Goal: Transaction & Acquisition: Purchase product/service

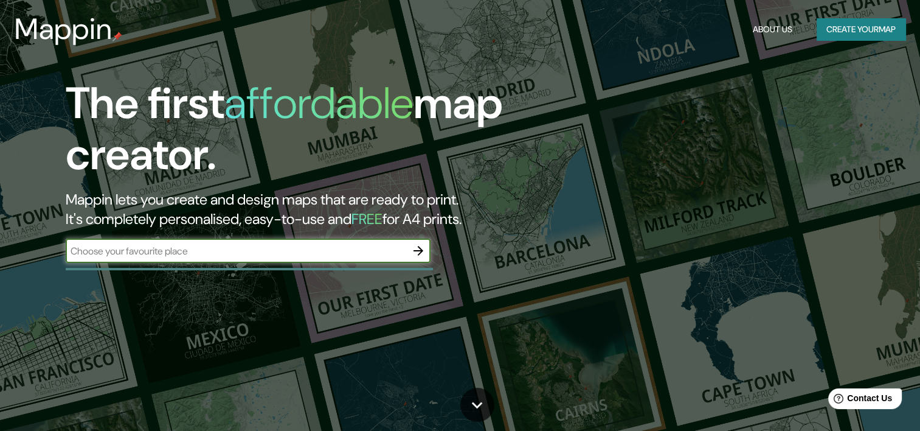
click at [246, 255] on input "text" at bounding box center [236, 251] width 341 height 14
type input "[GEOGRAPHIC_DATA]"
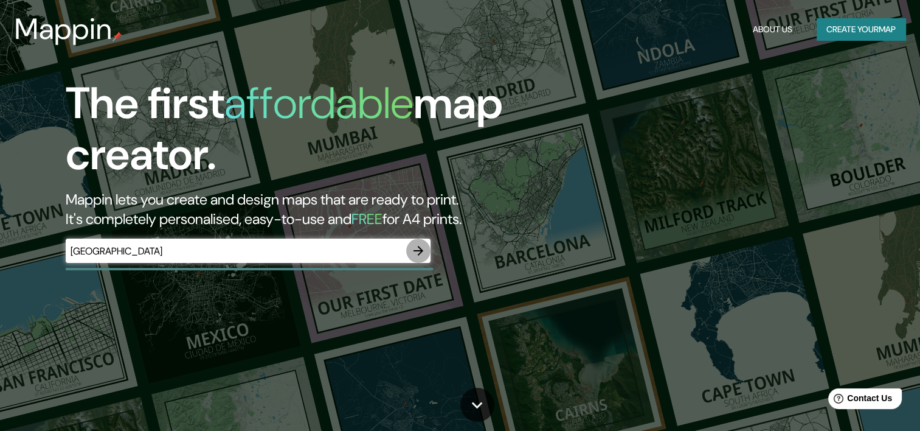
click at [416, 251] on icon "button" at bounding box center [418, 251] width 10 height 10
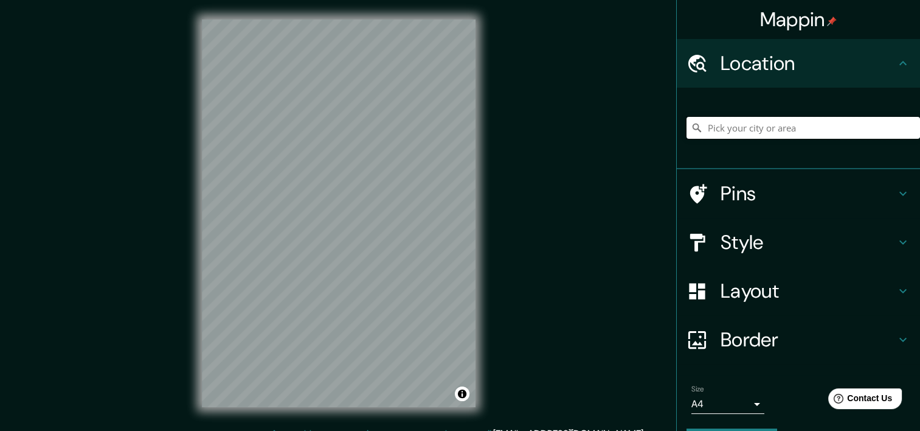
click at [773, 128] on input "Pick your city or area" at bounding box center [803, 128] width 233 height 22
paste input "Madrid 202, B1832GFF Lomas de Zamora, Provincia de Buenos Aires"
type input "[STREET_ADDRESS][PERSON_NAME]"
click at [879, 243] on h4 "Style" at bounding box center [808, 242] width 175 height 24
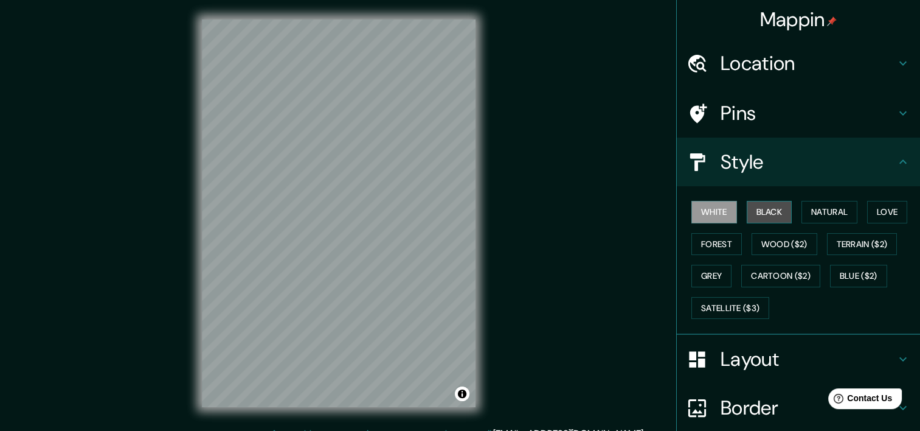
click at [770, 218] on button "Black" at bounding box center [770, 212] width 46 height 22
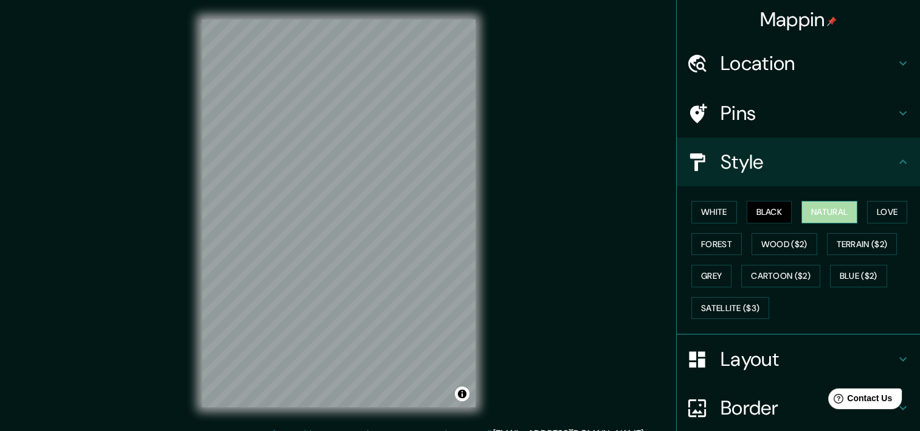
click at [818, 214] on button "Natural" at bounding box center [829, 212] width 56 height 22
click at [870, 212] on button "Love" at bounding box center [887, 212] width 40 height 22
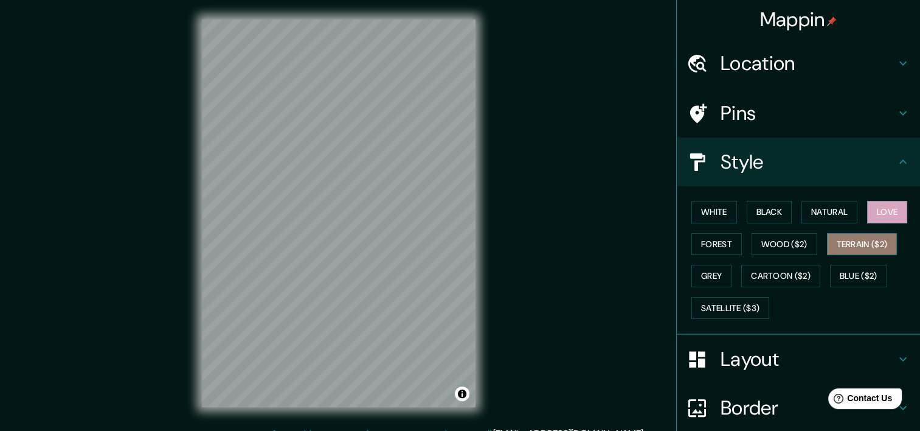
click at [839, 241] on button "Terrain ($2)" at bounding box center [862, 244] width 71 height 22
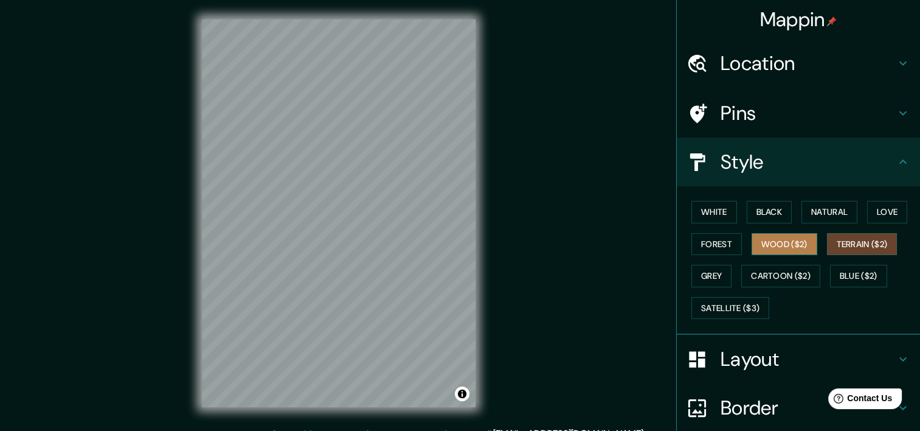
click at [777, 243] on button "Wood ($2)" at bounding box center [785, 244] width 66 height 22
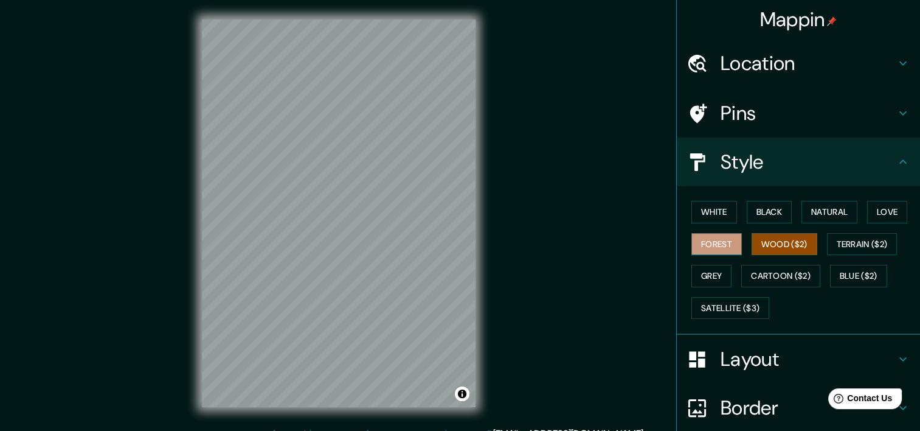
click at [721, 243] on button "Forest" at bounding box center [716, 244] width 50 height 22
click at [762, 214] on button "Black" at bounding box center [770, 212] width 46 height 22
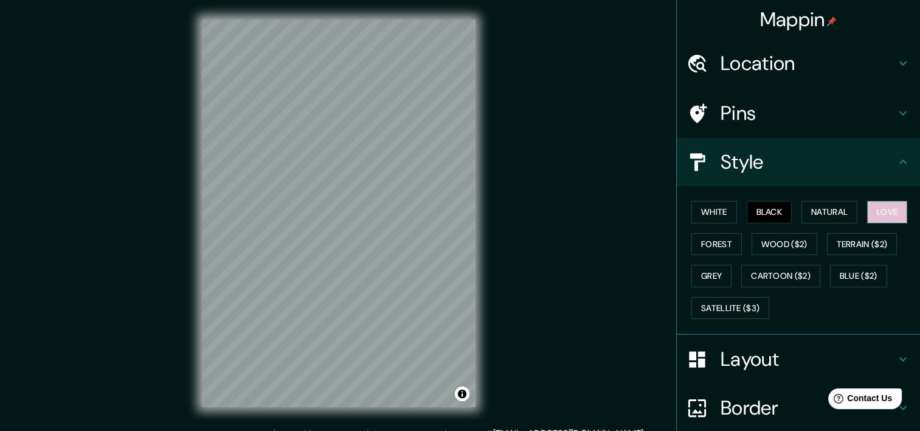
click at [867, 213] on button "Love" at bounding box center [887, 212] width 40 height 22
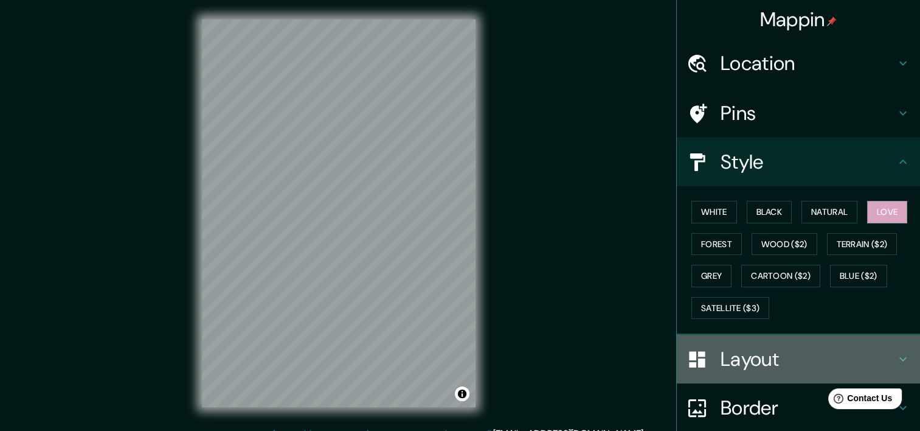
click at [871, 359] on h4 "Layout" at bounding box center [808, 359] width 175 height 24
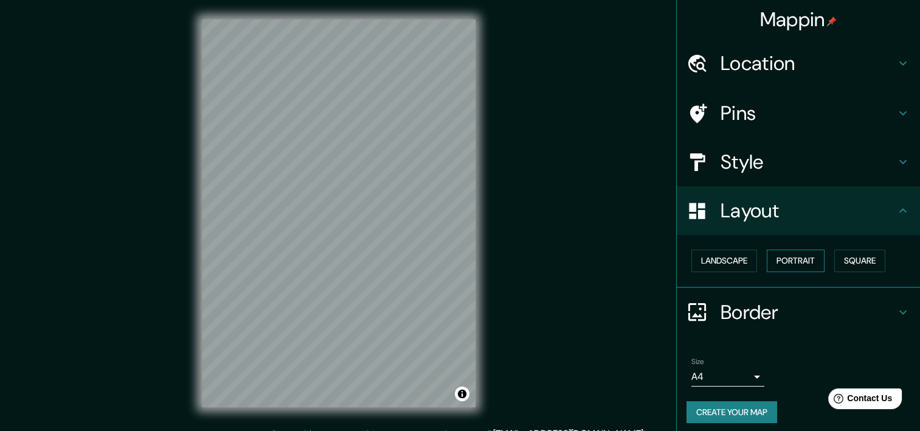
click at [794, 257] on button "Portrait" at bounding box center [796, 260] width 58 height 22
click at [738, 259] on button "Landscape" at bounding box center [724, 260] width 66 height 22
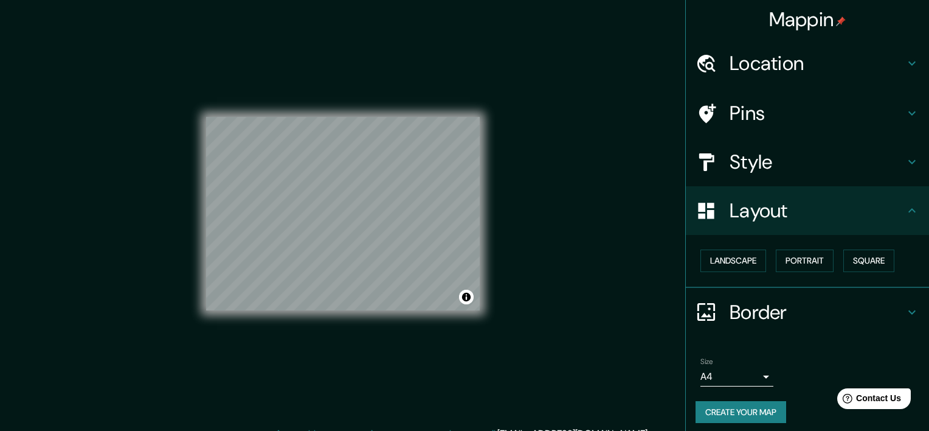
click at [741, 375] on body "Mappin Location Madrid 202, Lomas de Zamora, Provincia de Buenos Aires, B1832, …" at bounding box center [464, 215] width 929 height 431
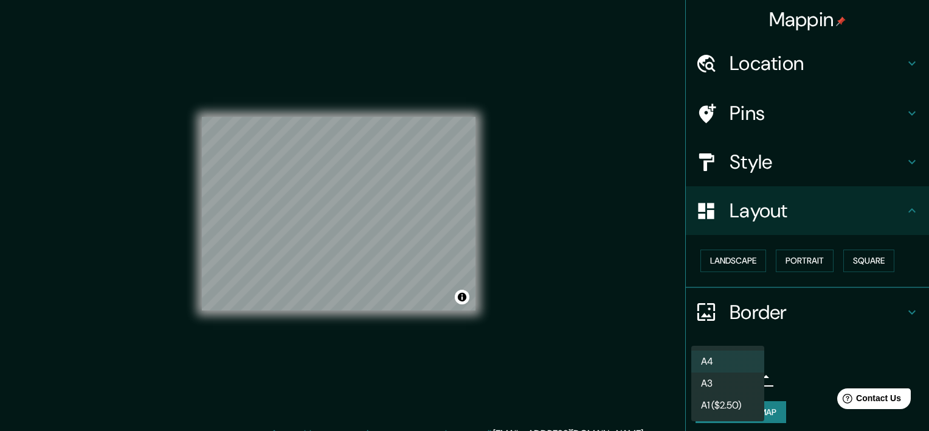
click at [735, 382] on li "A3" at bounding box center [727, 383] width 73 height 22
type input "a4"
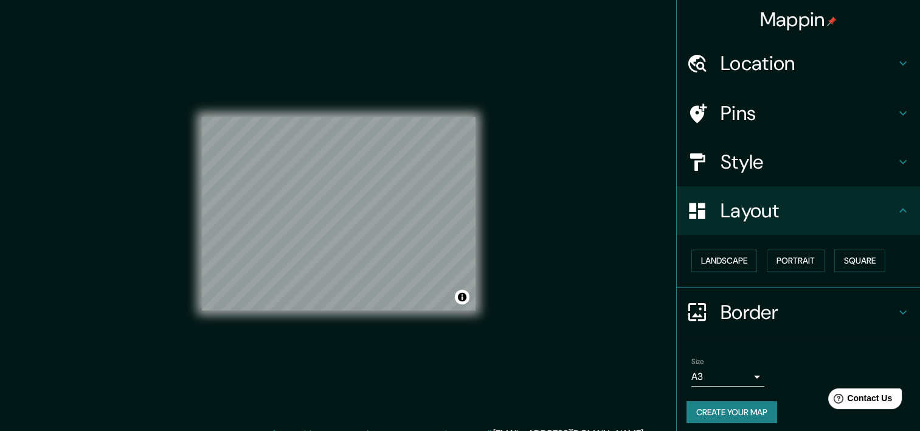
scroll to position [5, 0]
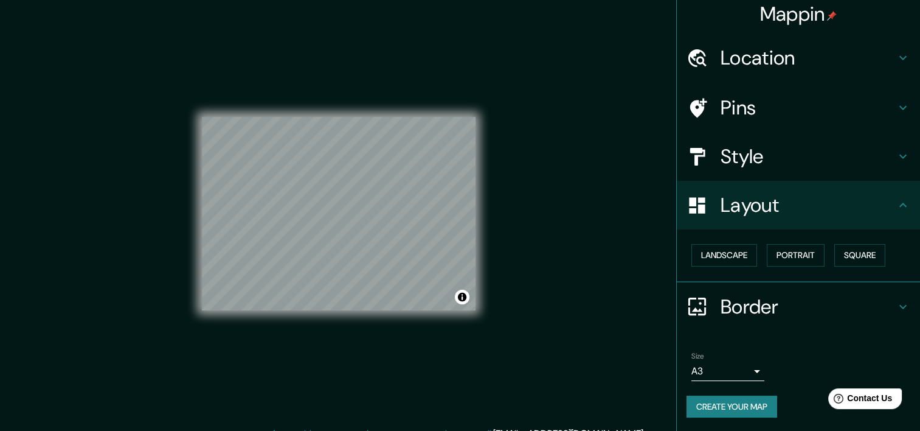
click at [776, 158] on h4 "Style" at bounding box center [808, 156] width 175 height 24
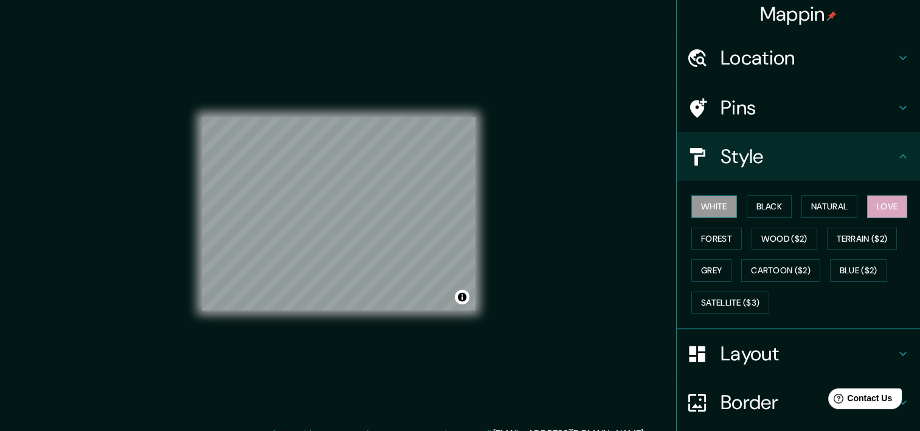
click at [704, 202] on button "White" at bounding box center [714, 206] width 46 height 22
click at [803, 202] on button "Natural" at bounding box center [829, 206] width 56 height 22
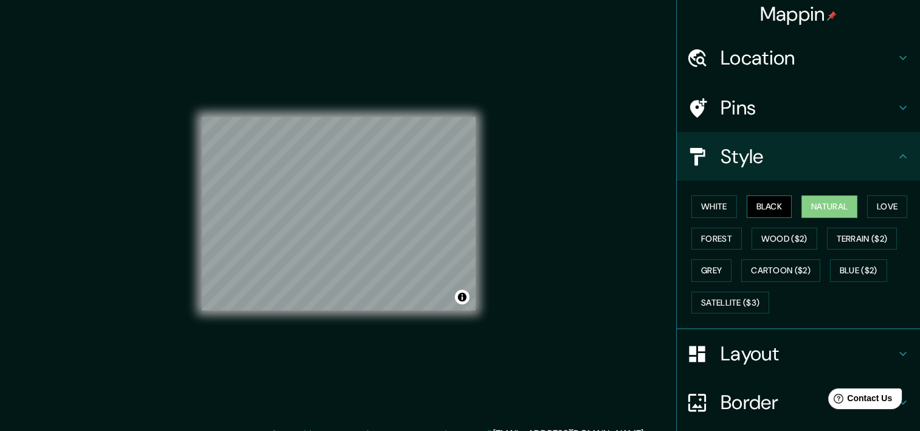
click at [764, 204] on button "Black" at bounding box center [770, 206] width 46 height 22
click at [715, 269] on button "Grey" at bounding box center [711, 270] width 40 height 22
click at [806, 203] on button "Natural" at bounding box center [829, 206] width 56 height 22
click at [778, 200] on button "Black" at bounding box center [770, 206] width 46 height 22
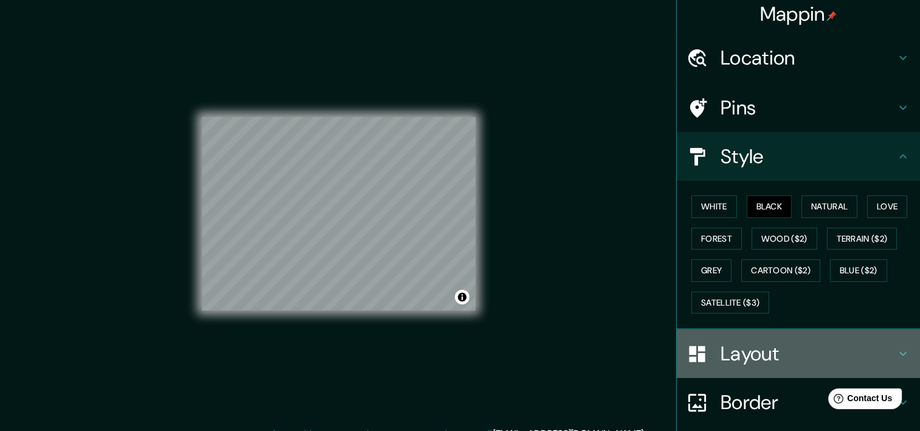
click at [781, 350] on h4 "Layout" at bounding box center [808, 353] width 175 height 24
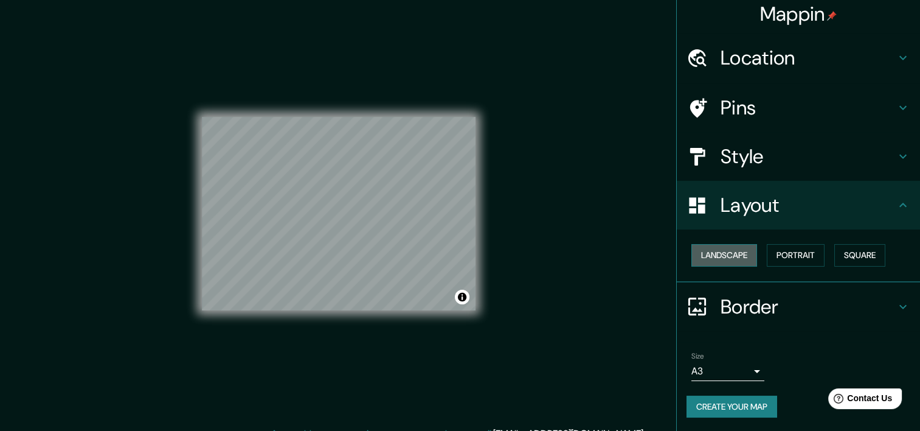
click at [730, 255] on button "Landscape" at bounding box center [724, 255] width 66 height 22
click at [776, 255] on button "Portrait" at bounding box center [796, 255] width 58 height 22
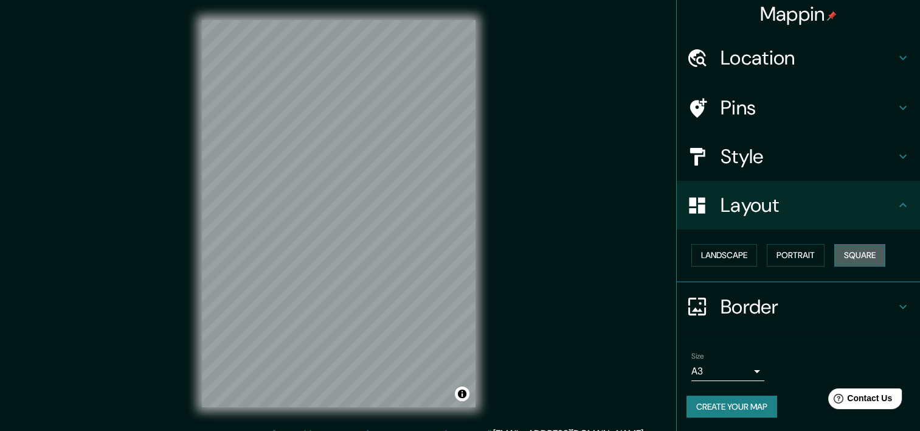
click at [845, 255] on button "Square" at bounding box center [859, 255] width 51 height 22
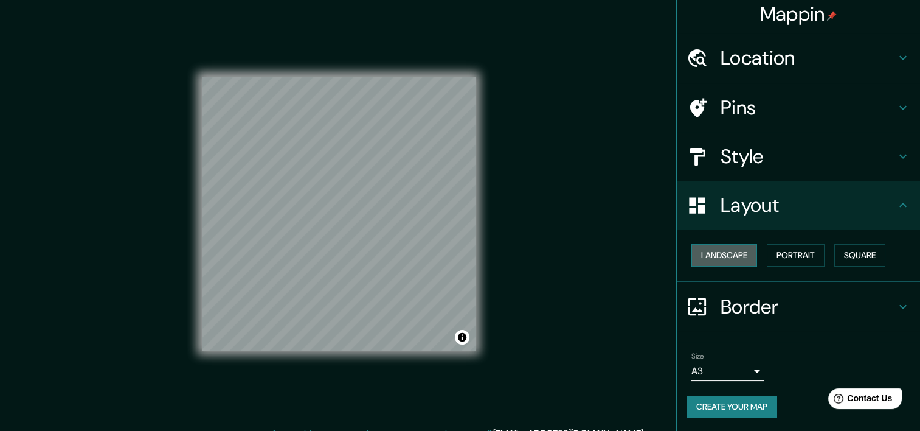
click at [736, 251] on button "Landscape" at bounding box center [724, 255] width 66 height 22
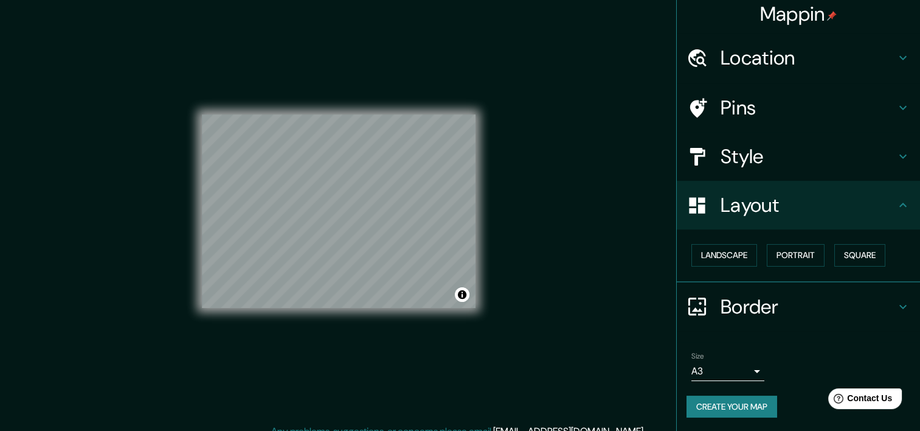
scroll to position [15, 0]
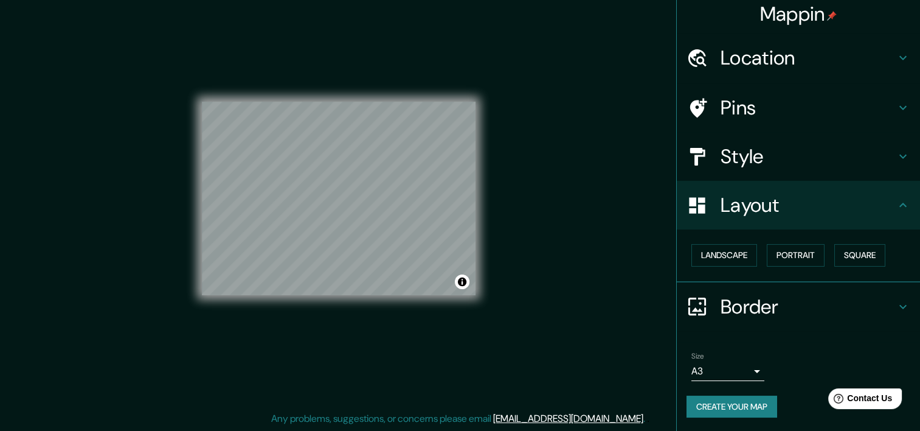
click at [781, 207] on h4 "Layout" at bounding box center [808, 205] width 175 height 24
click at [773, 165] on h4 "Style" at bounding box center [808, 156] width 175 height 24
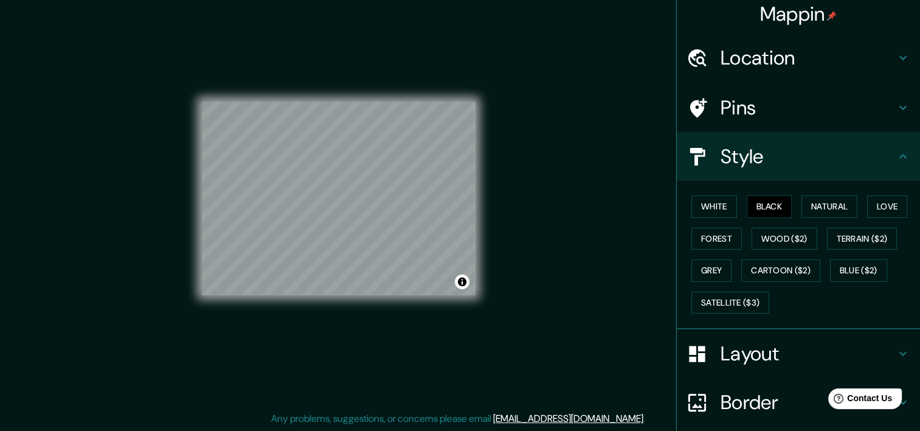
click at [773, 165] on h4 "Style" at bounding box center [808, 156] width 175 height 24
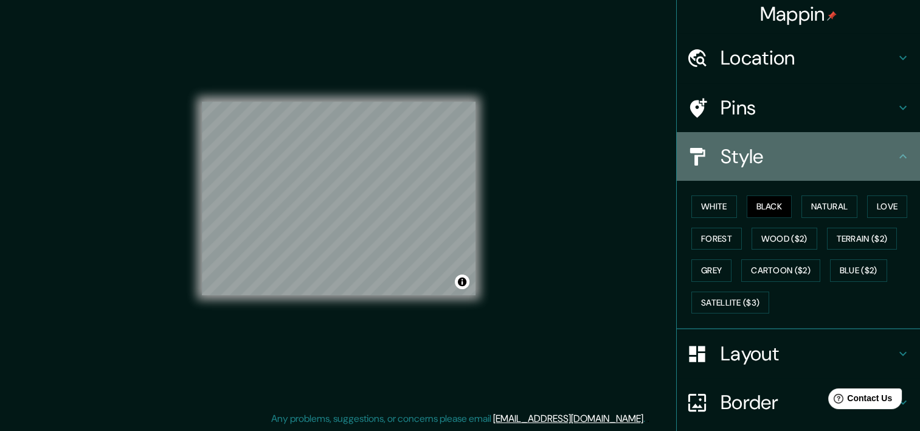
click at [896, 153] on icon at bounding box center [903, 156] width 15 height 15
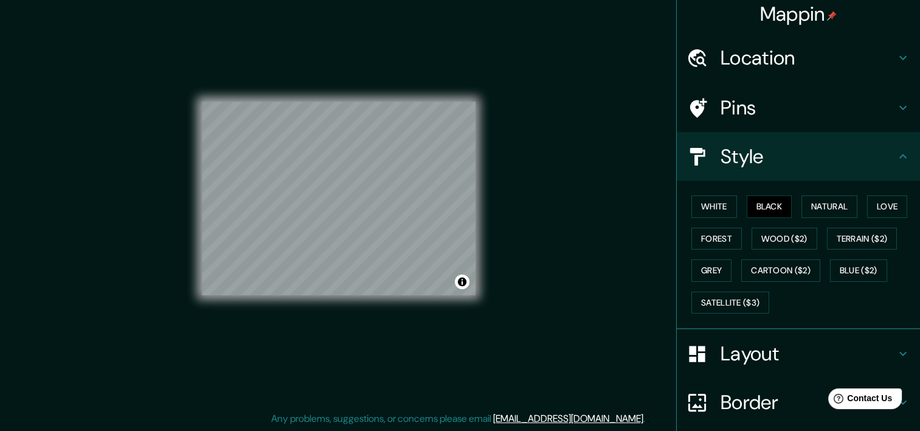
click at [793, 401] on h4 "Border" at bounding box center [808, 402] width 175 height 24
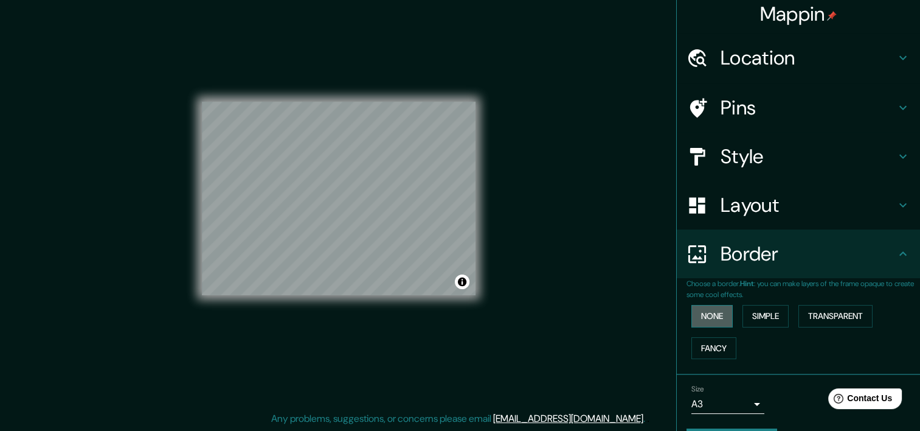
click at [704, 316] on button "None" at bounding box center [711, 316] width 41 height 22
click at [749, 311] on button "Simple" at bounding box center [765, 316] width 46 height 22
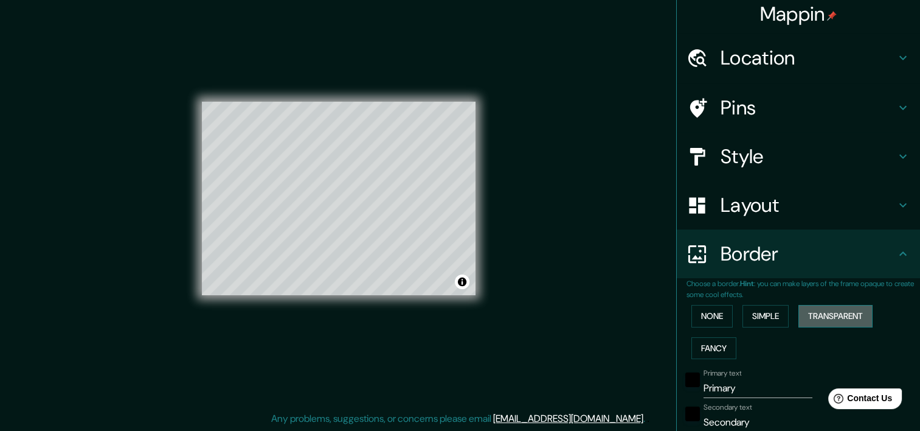
click at [807, 311] on button "Transparent" at bounding box center [835, 316] width 74 height 22
click at [710, 343] on button "Fancy" at bounding box center [713, 348] width 45 height 22
click at [700, 319] on button "None" at bounding box center [711, 316] width 41 height 22
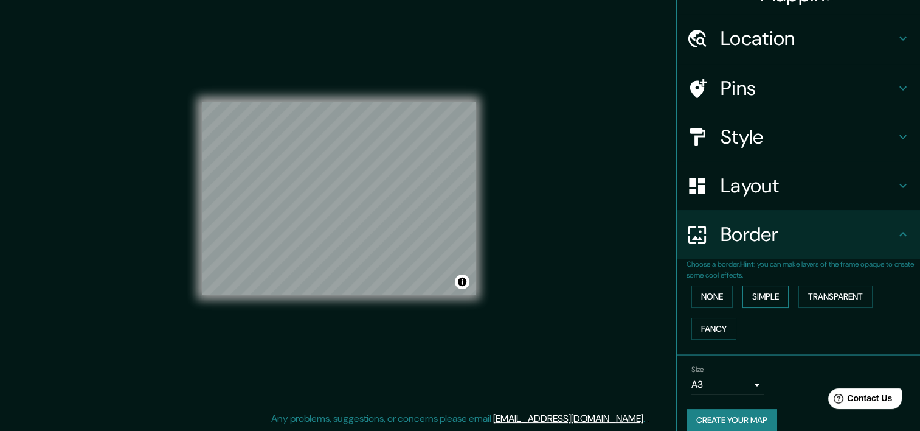
scroll to position [39, 0]
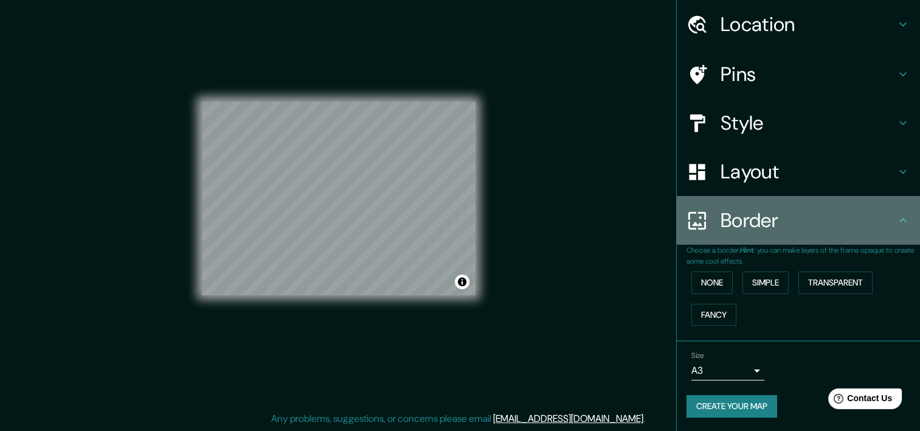
click at [896, 218] on icon at bounding box center [903, 220] width 15 height 15
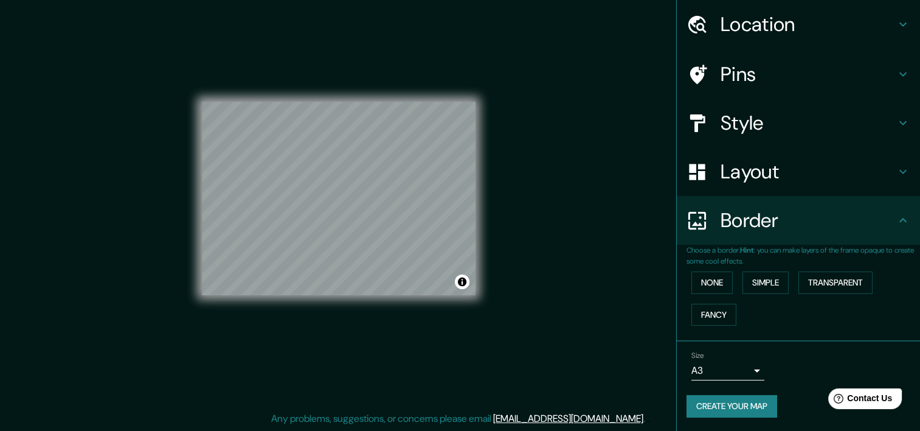
click at [741, 406] on button "Create your map" at bounding box center [732, 406] width 91 height 22
click at [716, 403] on button "Create your map" at bounding box center [732, 406] width 91 height 22
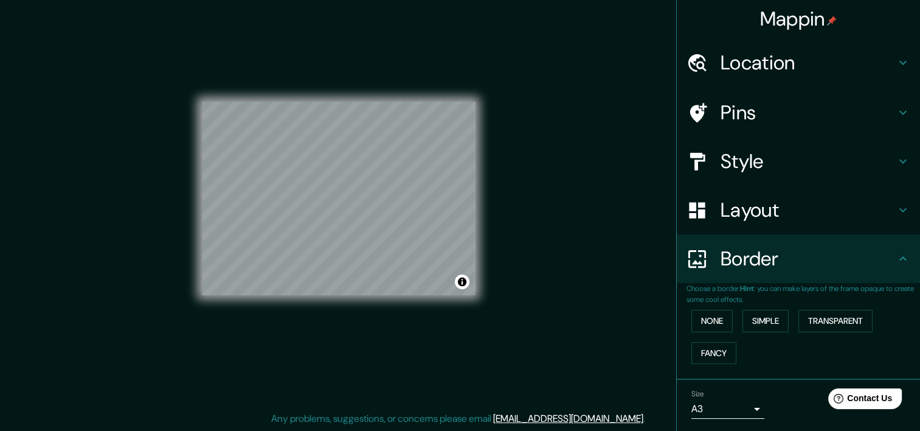
scroll to position [0, 0]
click at [899, 258] on icon at bounding box center [902, 259] width 7 height 4
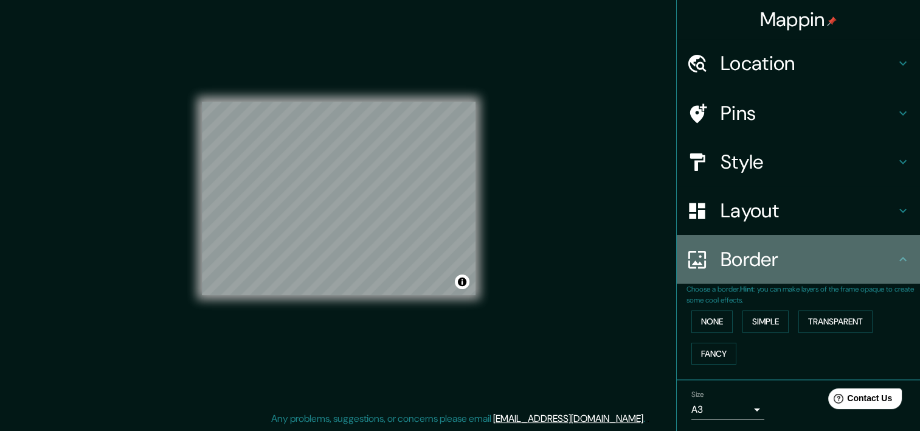
click at [897, 255] on icon at bounding box center [903, 259] width 15 height 15
click at [896, 255] on icon at bounding box center [903, 259] width 15 height 15
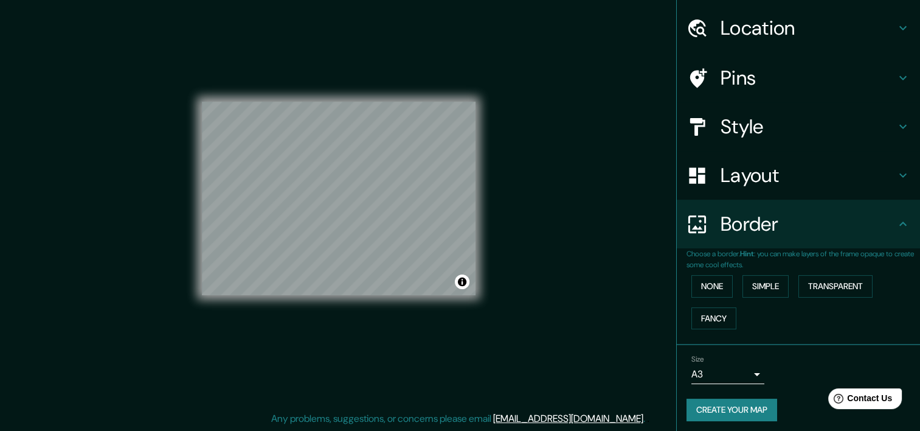
scroll to position [39, 0]
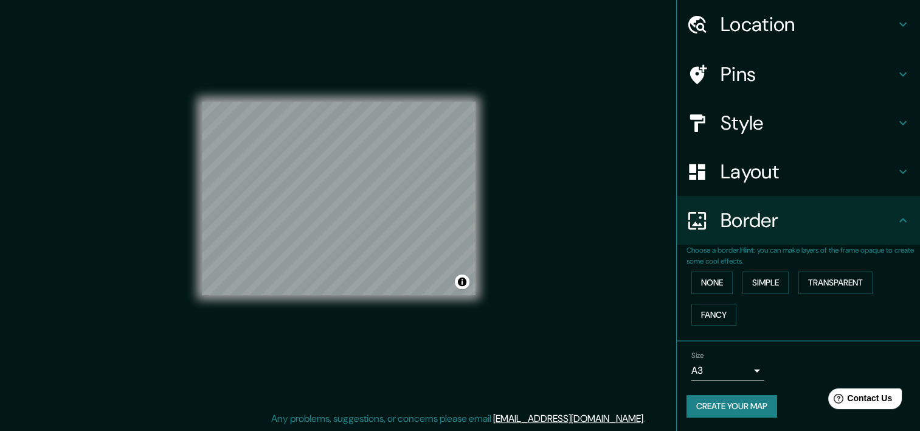
click at [769, 171] on h4 "Layout" at bounding box center [808, 171] width 175 height 24
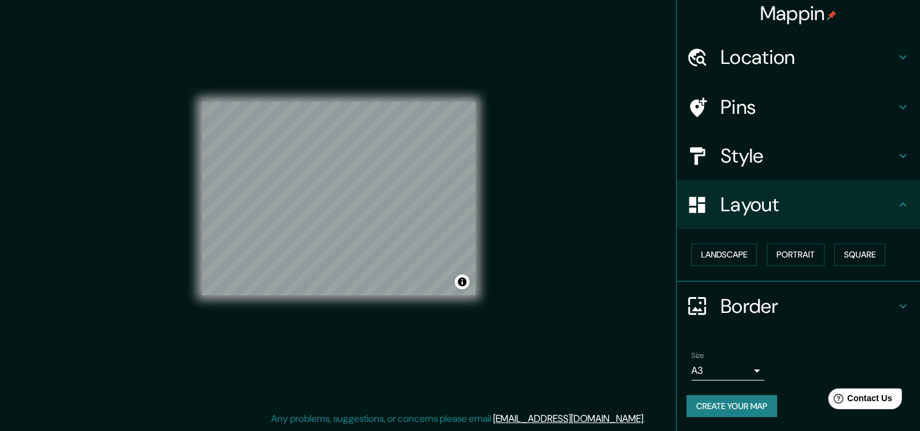
scroll to position [5, 0]
click at [754, 409] on button "Create your map" at bounding box center [732, 406] width 91 height 22
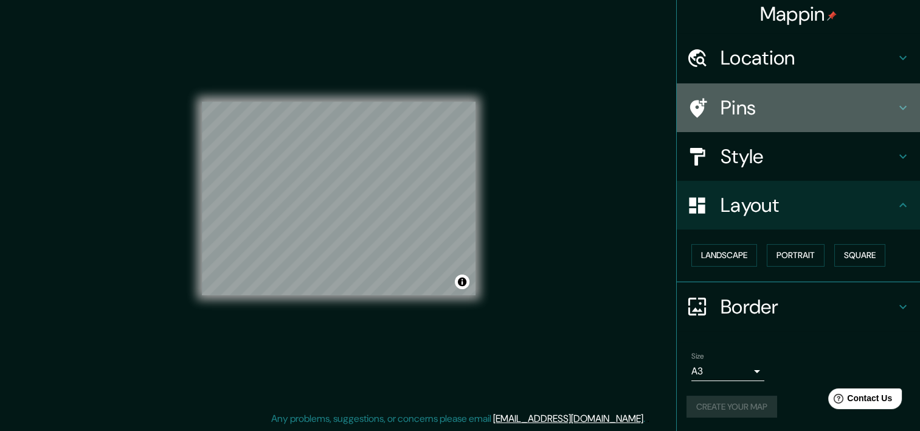
click at [737, 97] on h4 "Pins" at bounding box center [808, 107] width 175 height 24
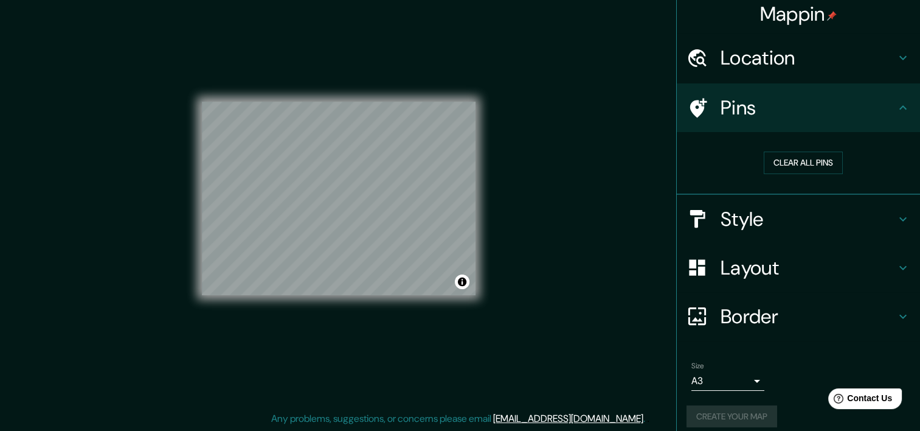
click at [765, 55] on h4 "Location" at bounding box center [808, 58] width 175 height 24
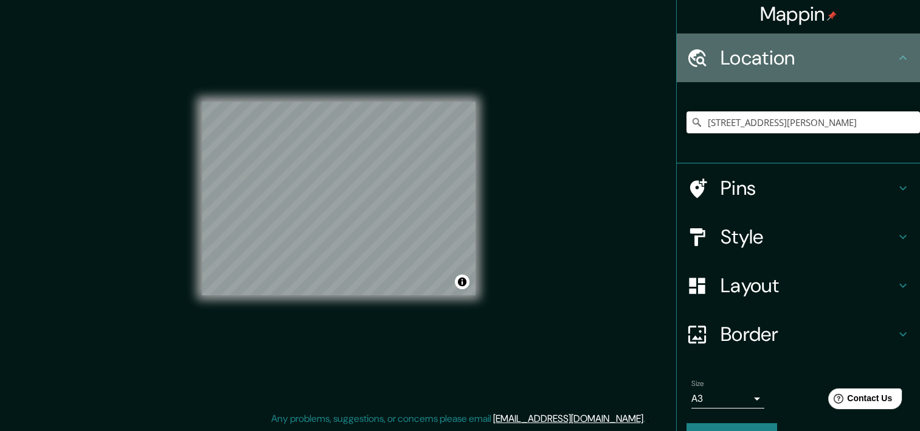
click at [765, 55] on h4 "Location" at bounding box center [808, 58] width 175 height 24
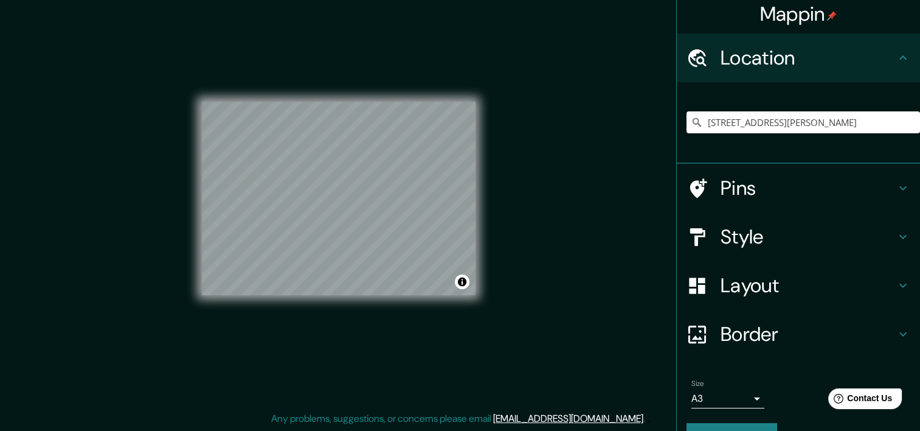
click at [900, 52] on icon at bounding box center [903, 57] width 15 height 15
click at [896, 193] on icon at bounding box center [903, 188] width 15 height 15
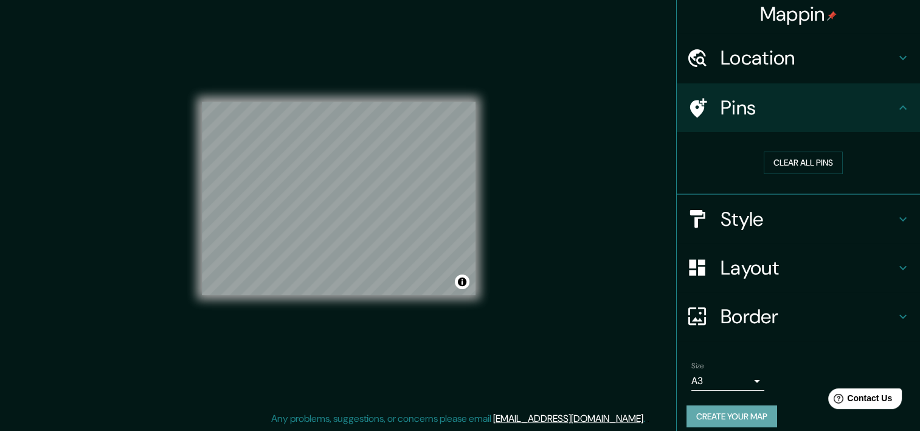
click at [714, 407] on button "Create your map" at bounding box center [732, 416] width 91 height 22
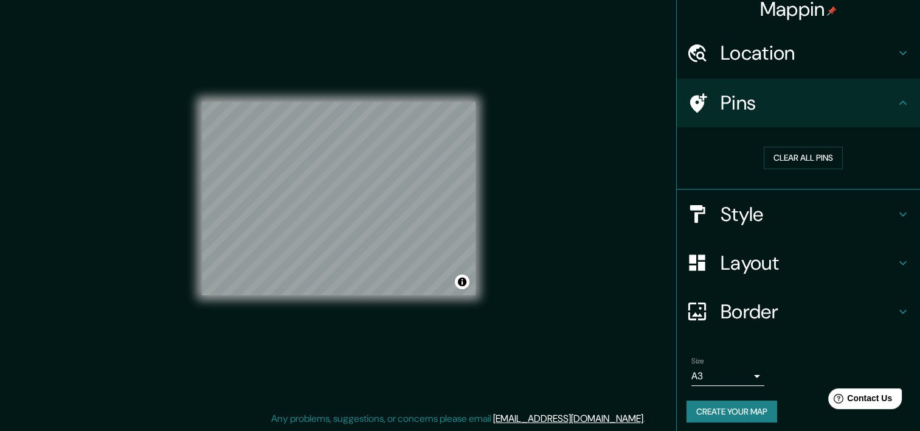
scroll to position [15, 0]
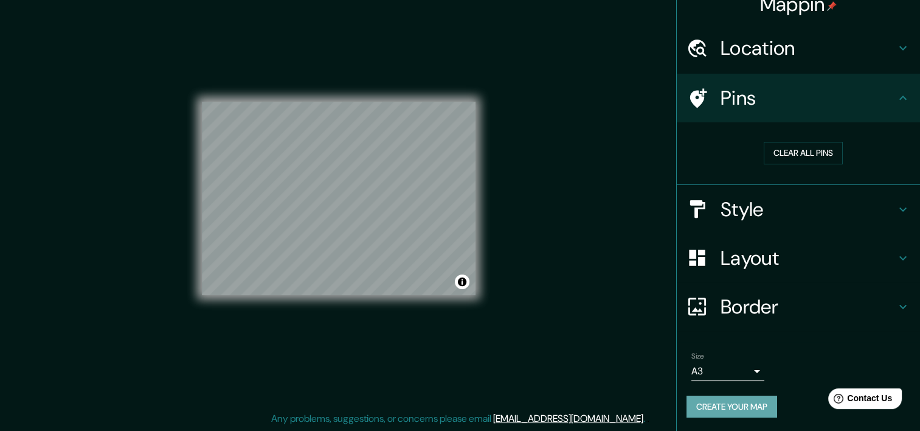
click at [723, 401] on button "Create your map" at bounding box center [732, 406] width 91 height 22
click at [723, 401] on div "Create your map" at bounding box center [799, 406] width 224 height 22
click at [464, 283] on button "Toggle attribution" at bounding box center [462, 281] width 15 height 15
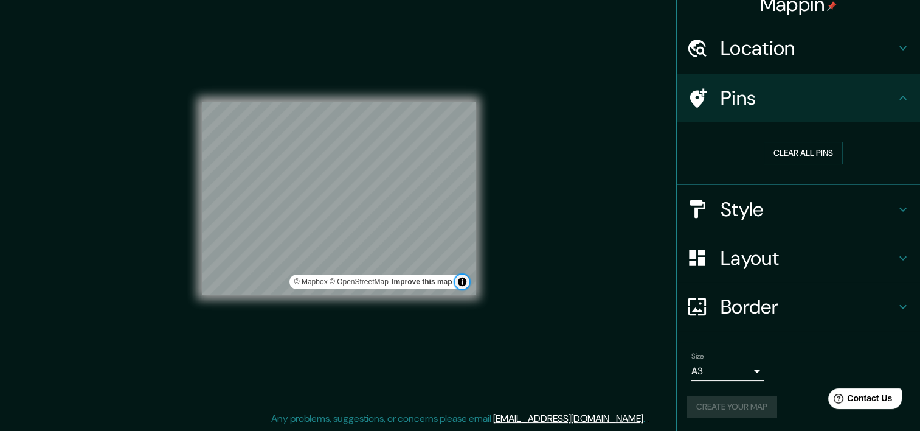
click at [464, 283] on button "Toggle attribution" at bounding box center [462, 281] width 15 height 15
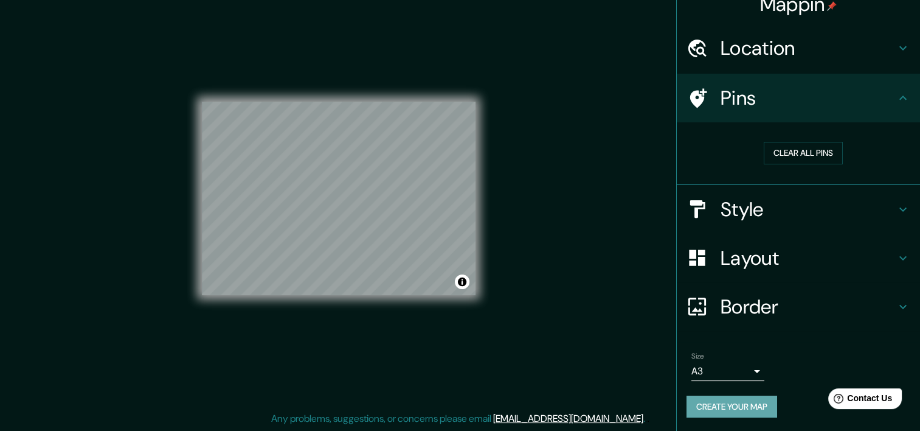
click at [713, 409] on button "Create your map" at bounding box center [732, 406] width 91 height 22
click at [747, 402] on button "Create your map" at bounding box center [732, 406] width 91 height 22
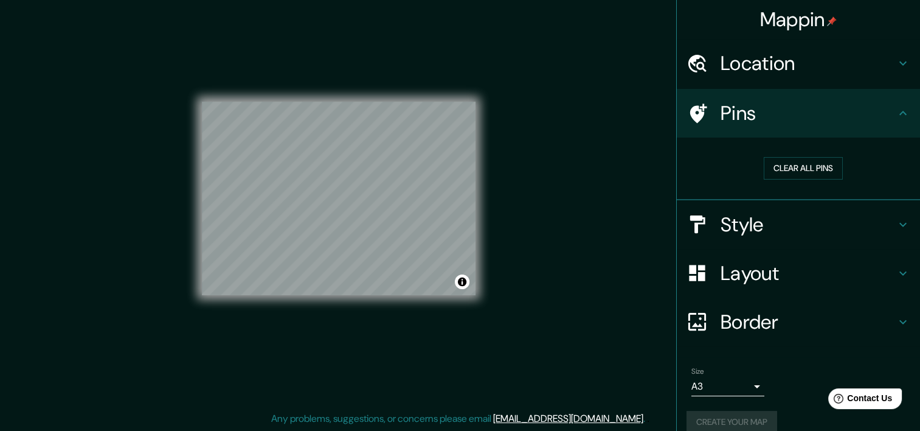
click at [799, 60] on h4 "Location" at bounding box center [808, 63] width 175 height 24
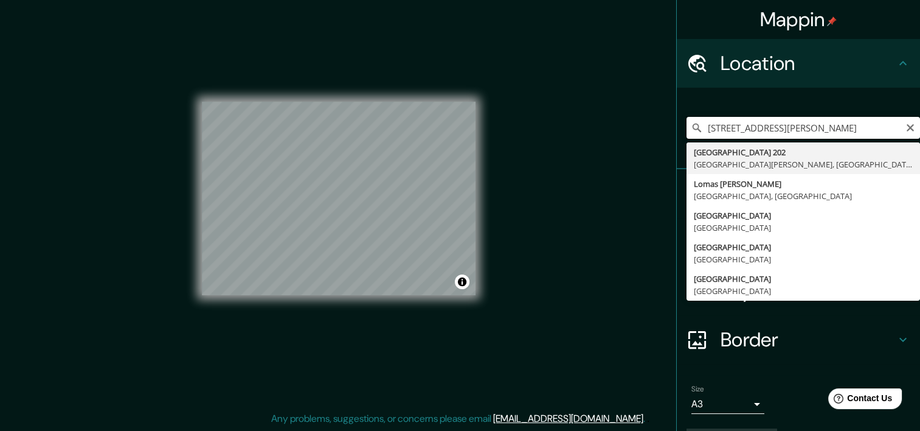
click at [727, 126] on input "[STREET_ADDRESS][PERSON_NAME]" at bounding box center [803, 128] width 233 height 22
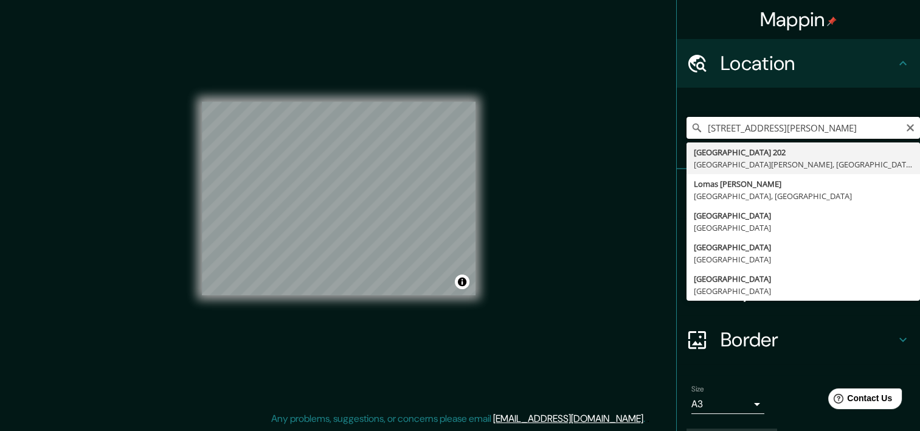
click at [727, 126] on input "[STREET_ADDRESS][PERSON_NAME]" at bounding box center [803, 128] width 233 height 22
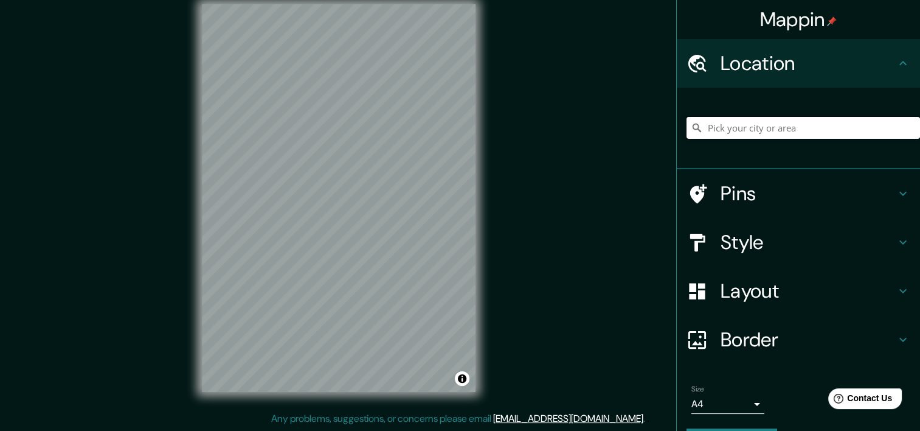
click at [741, 126] on input "Pick your city or area" at bounding box center [803, 128] width 233 height 22
paste input "[STREET_ADDRESS][PERSON_NAME]"
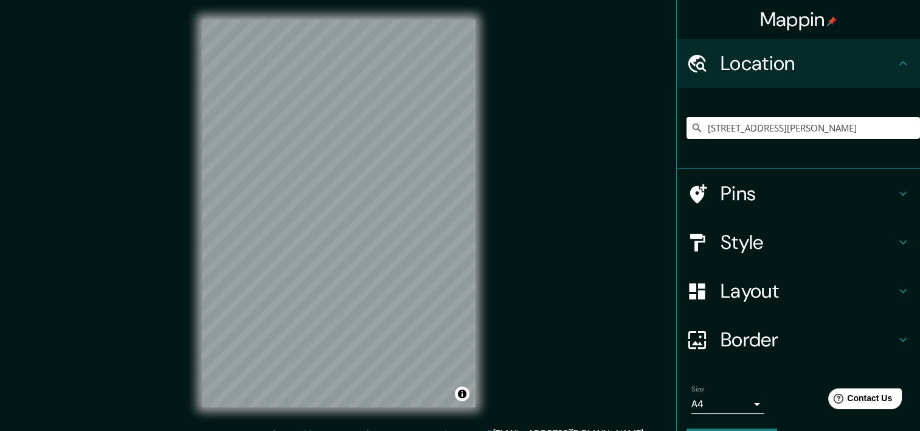
type input "[STREET_ADDRESS][PERSON_NAME]"
click at [817, 231] on h4 "Style" at bounding box center [808, 242] width 175 height 24
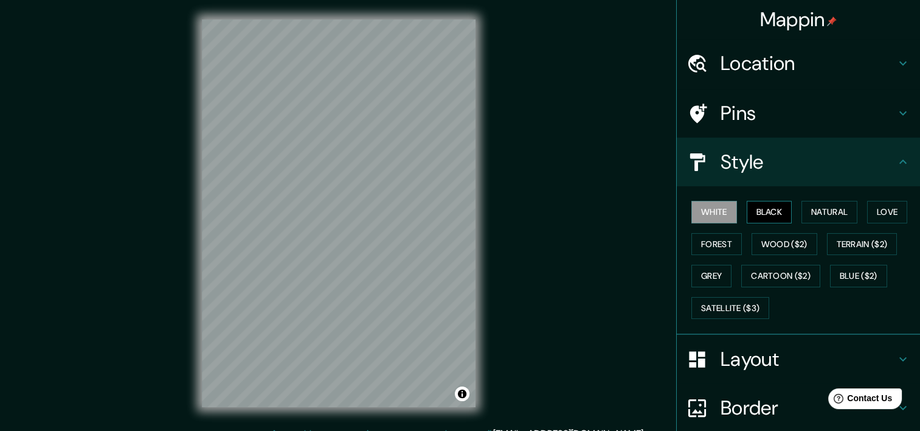
click at [747, 215] on button "Black" at bounding box center [770, 212] width 46 height 22
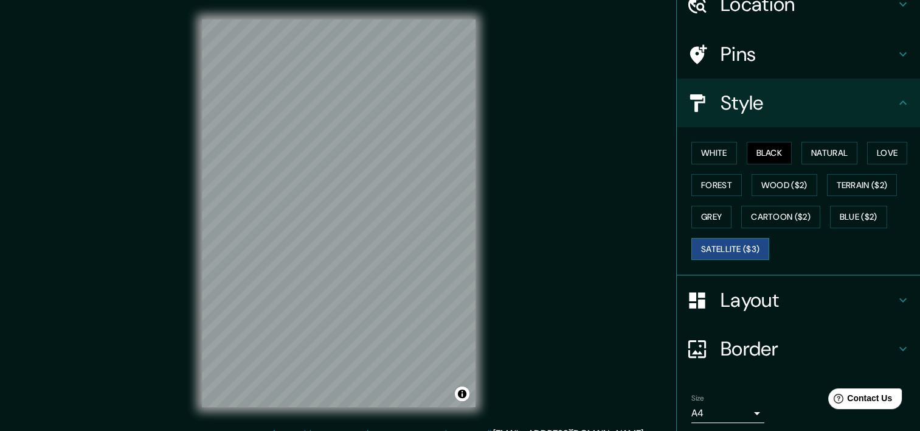
scroll to position [61, 0]
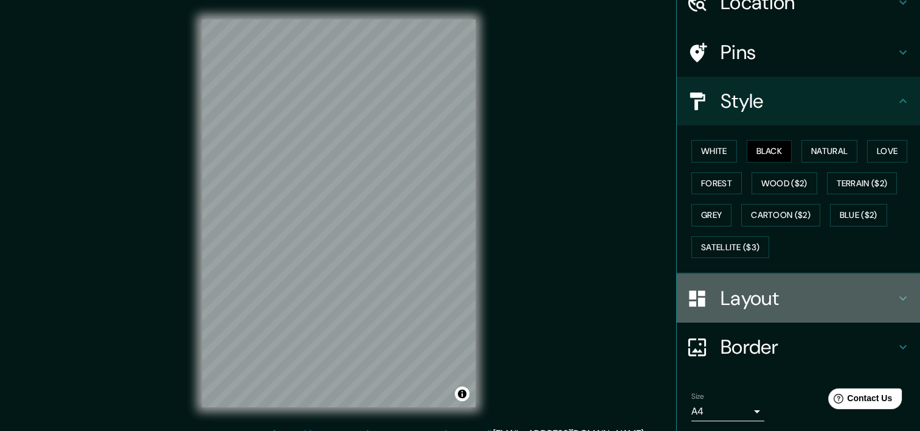
click at [834, 293] on h4 "Layout" at bounding box center [808, 298] width 175 height 24
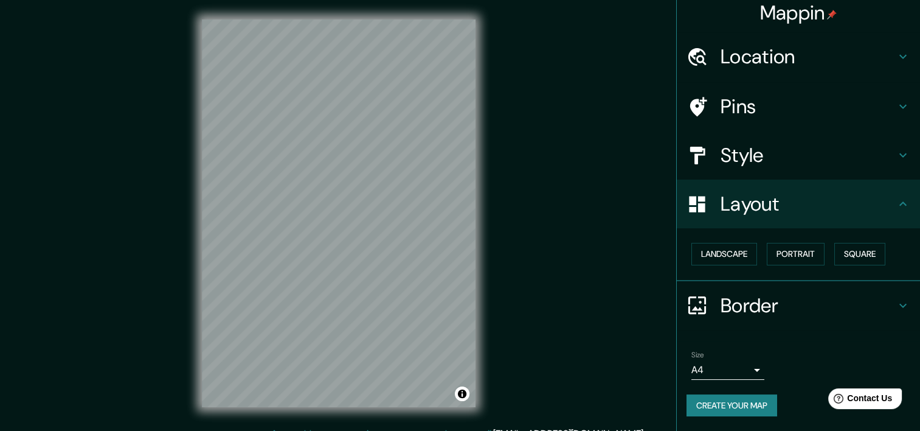
scroll to position [5, 0]
click at [738, 255] on button "Landscape" at bounding box center [724, 255] width 66 height 22
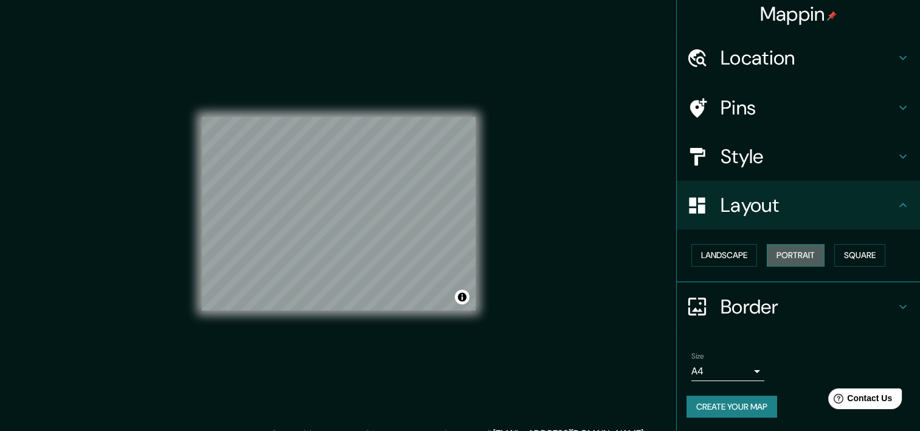
click at [767, 255] on button "Portrait" at bounding box center [796, 255] width 58 height 22
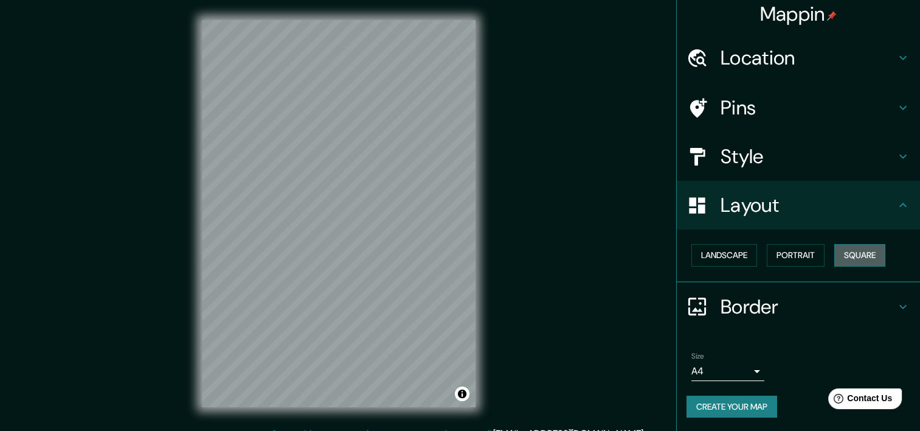
click at [864, 255] on button "Square" at bounding box center [859, 255] width 51 height 22
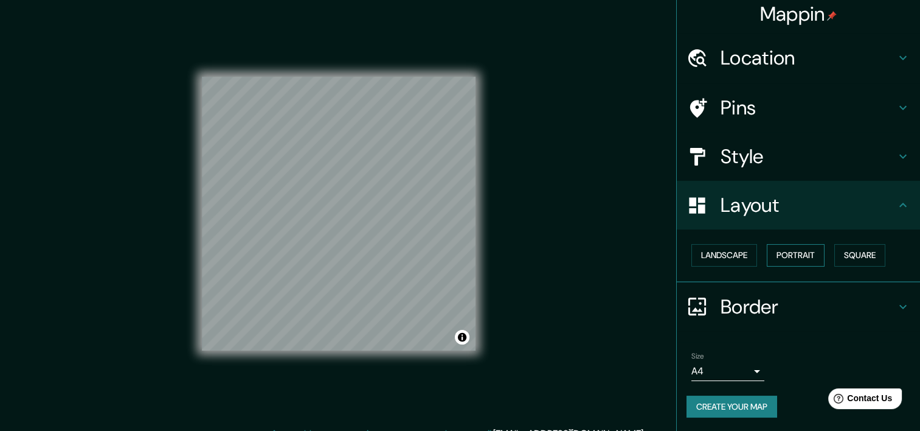
click at [775, 257] on button "Portrait" at bounding box center [796, 255] width 58 height 22
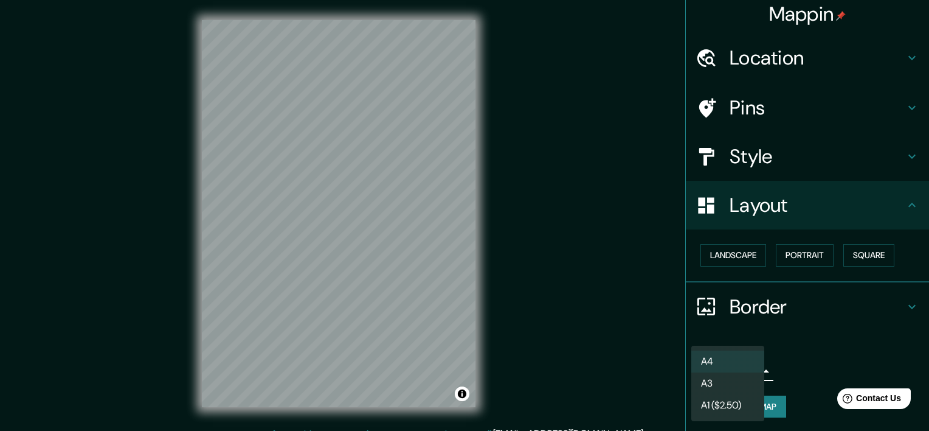
click at [742, 365] on body "Mappin Location [STREET_ADDRESS][PERSON_NAME] [STREET_ADDRESS][PERSON_NAME] [PE…" at bounding box center [464, 215] width 929 height 431
click at [721, 387] on li "A3" at bounding box center [727, 383] width 73 height 22
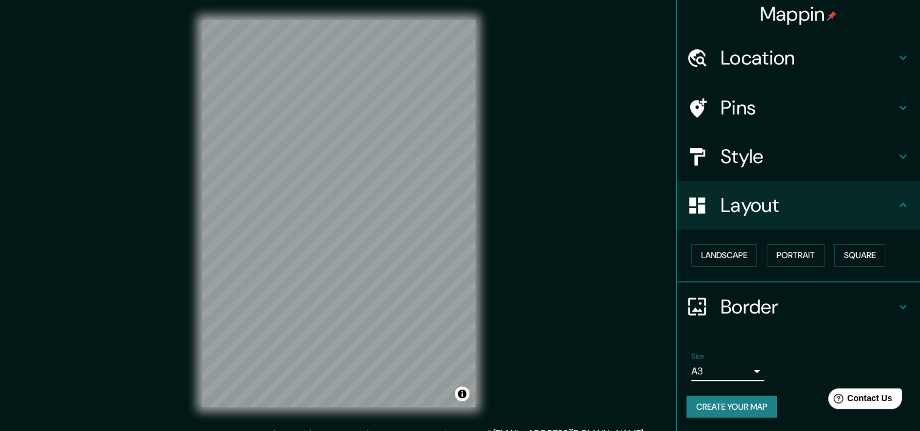
click at [727, 404] on button "Create your map" at bounding box center [732, 406] width 91 height 22
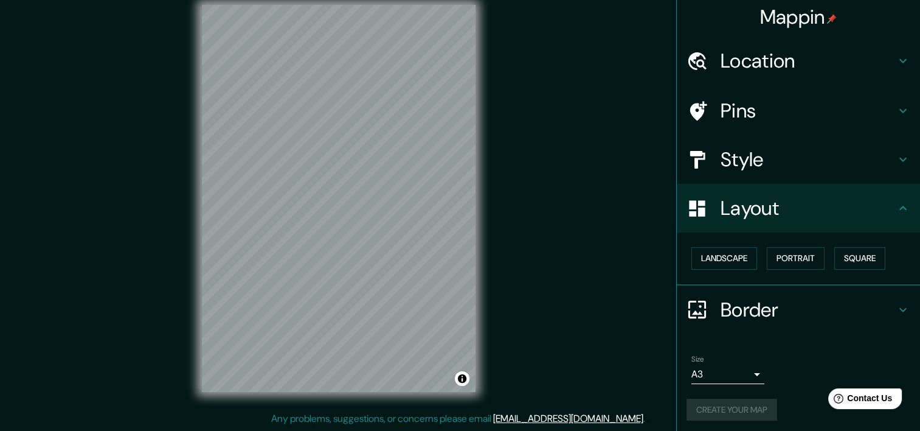
scroll to position [0, 0]
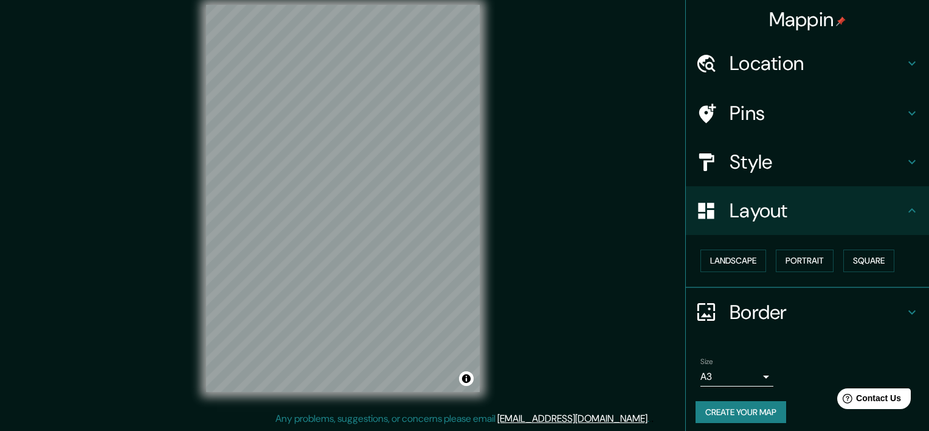
click at [742, 371] on body "Mappin Location [STREET_ADDRESS][PERSON_NAME] [STREET_ADDRESS][PERSON_NAME] [PE…" at bounding box center [464, 200] width 929 height 431
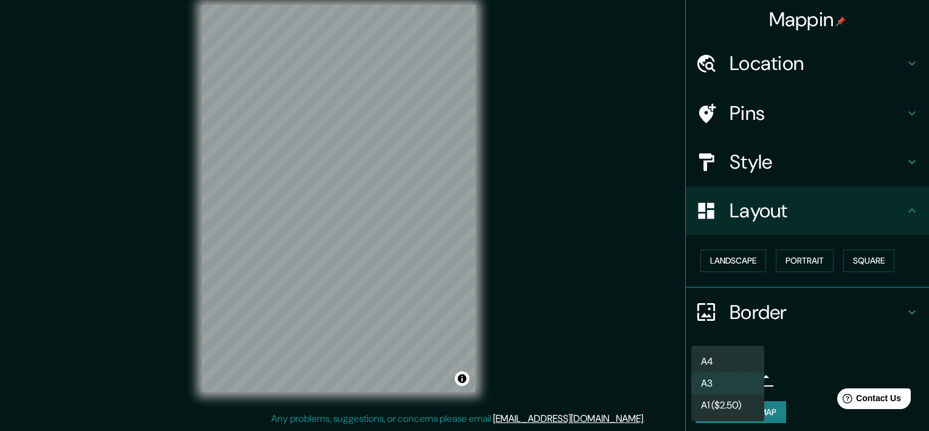
click at [736, 365] on li "A4" at bounding box center [727, 361] width 73 height 22
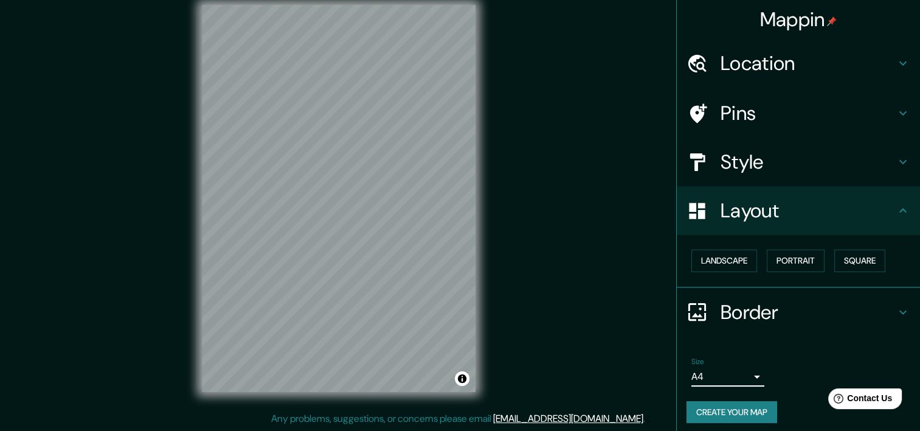
click at [730, 404] on button "Create your map" at bounding box center [732, 412] width 91 height 22
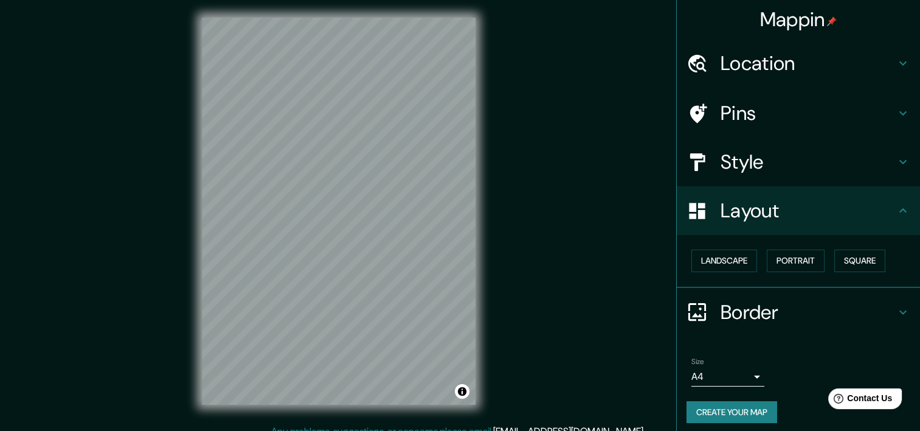
scroll to position [1, 0]
